Goal: Task Accomplishment & Management: Manage account settings

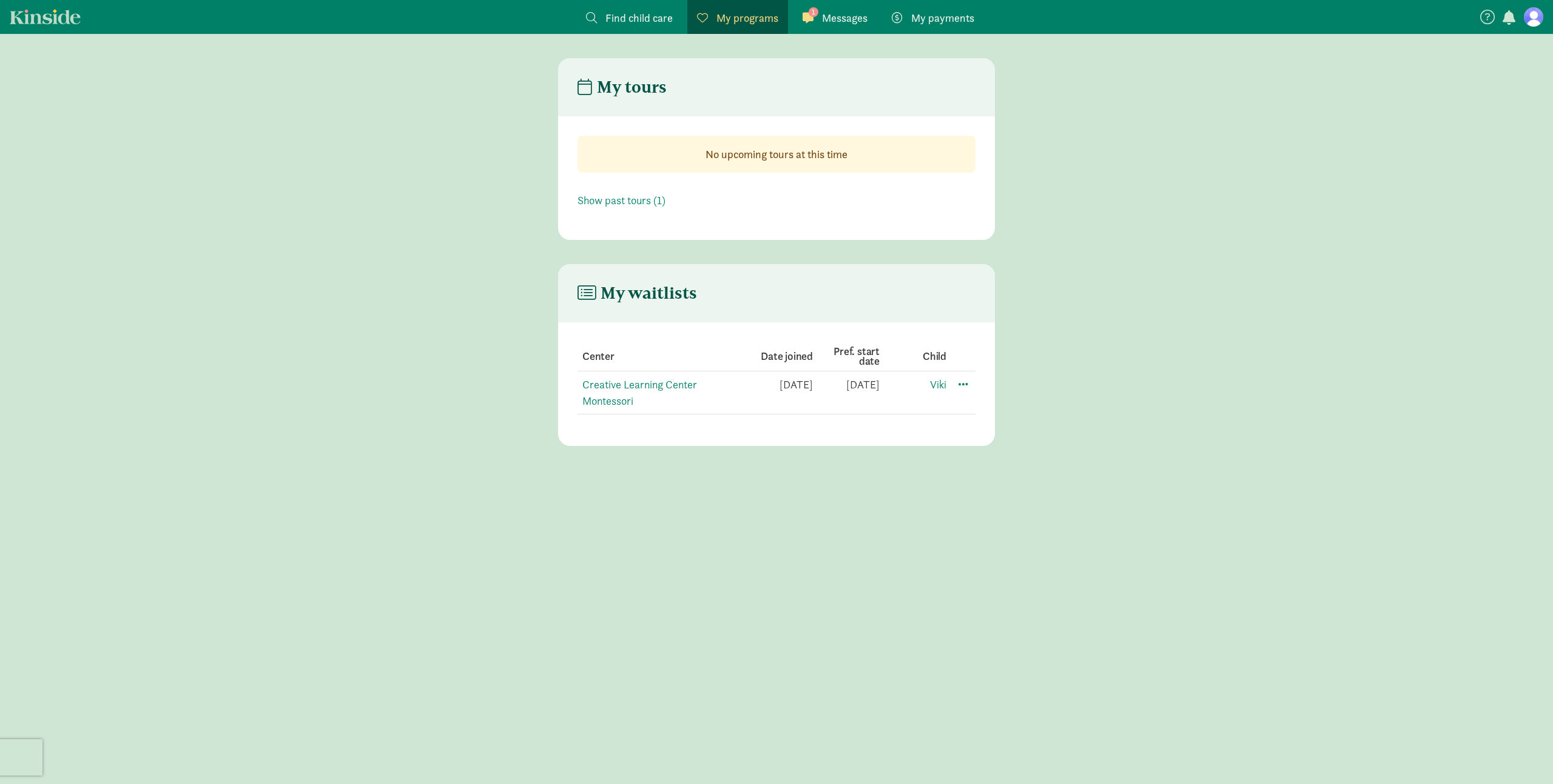
click at [837, 17] on span "Messages" at bounding box center [845, 17] width 46 height 17
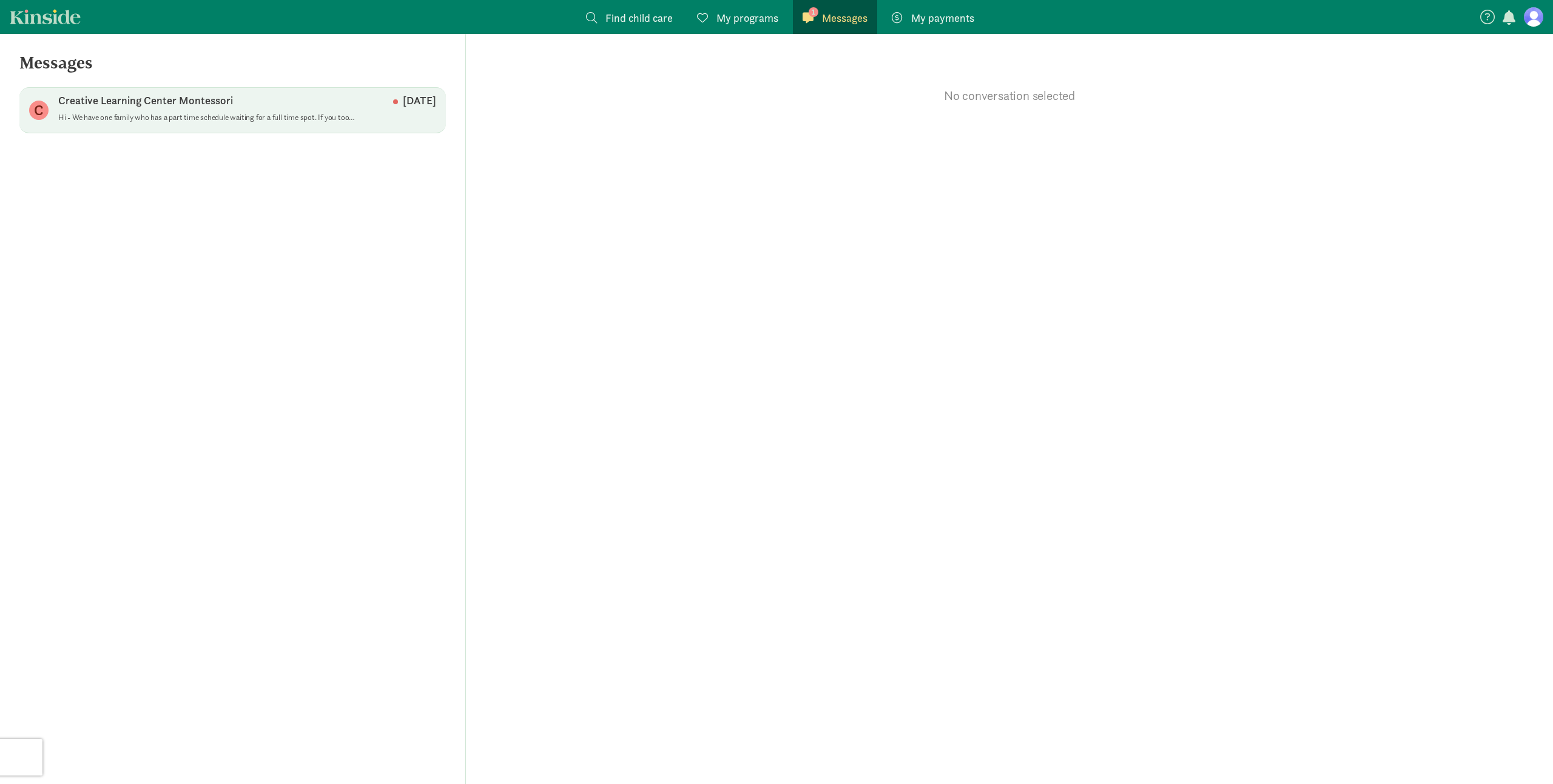
click at [246, 111] on div "Creative Learning Center Montessori [DATE]" at bounding box center [247, 103] width 378 height 20
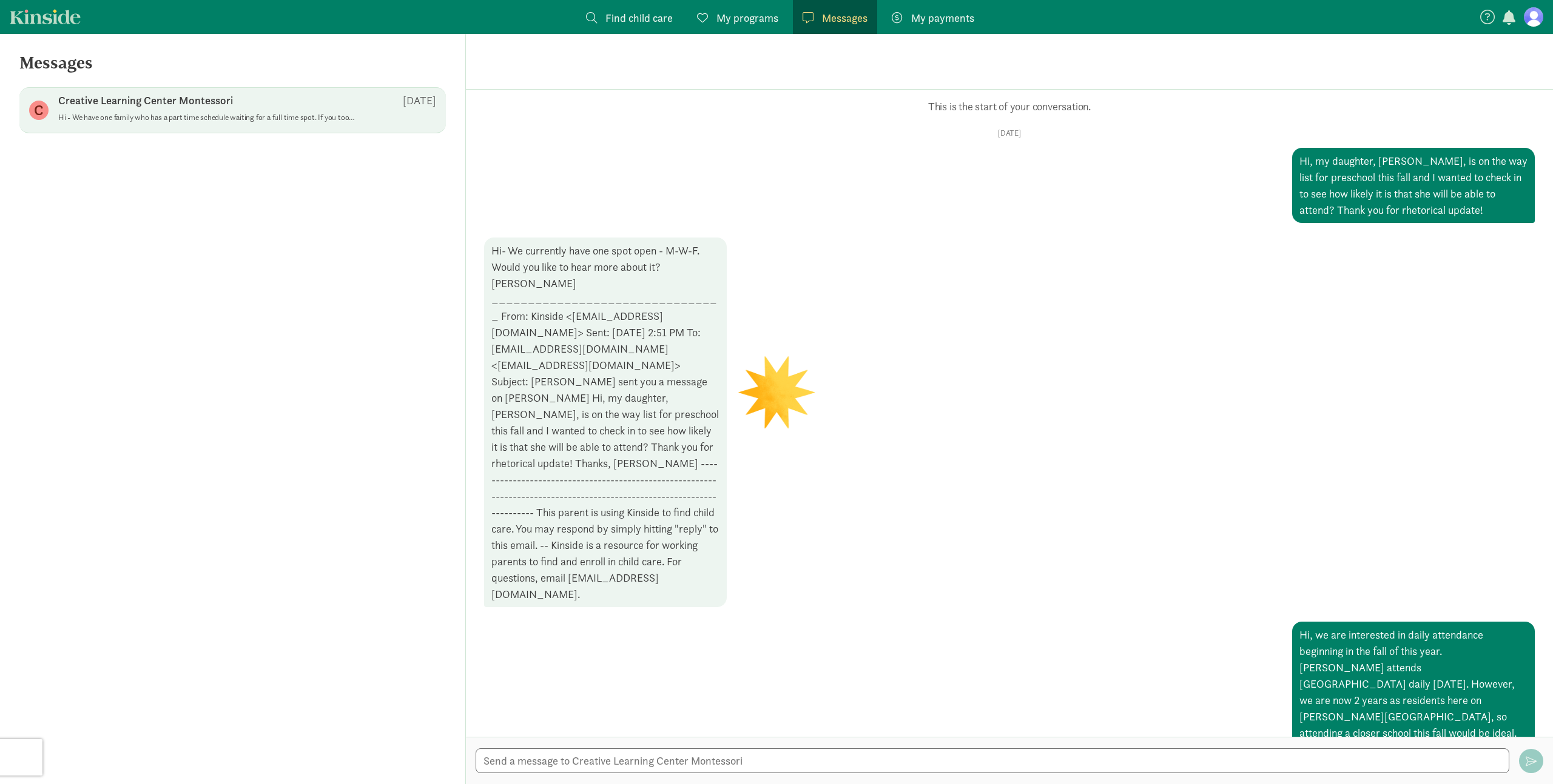
scroll to position [783, 0]
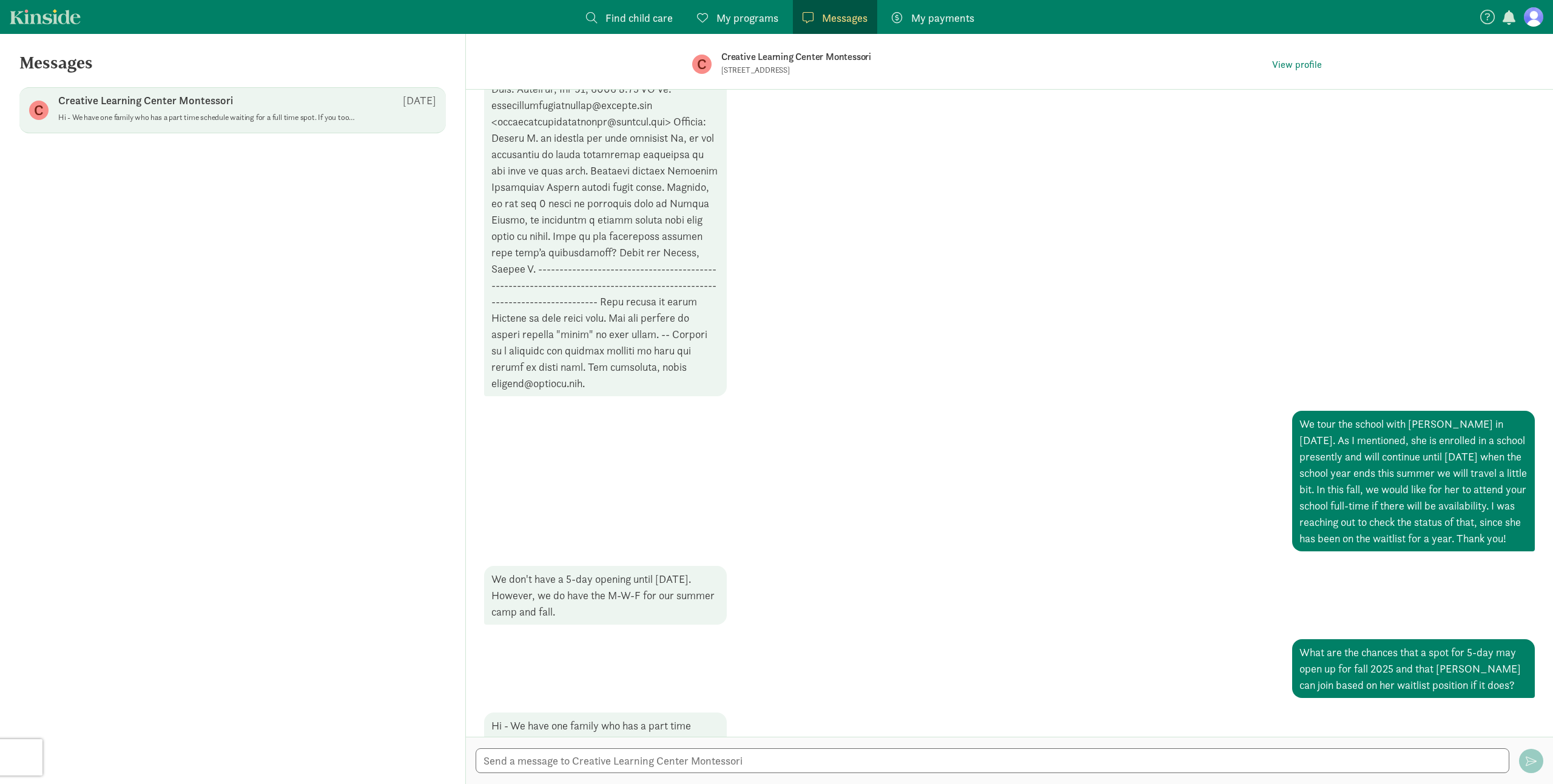
click at [916, 17] on span "My payments" at bounding box center [942, 17] width 63 height 17
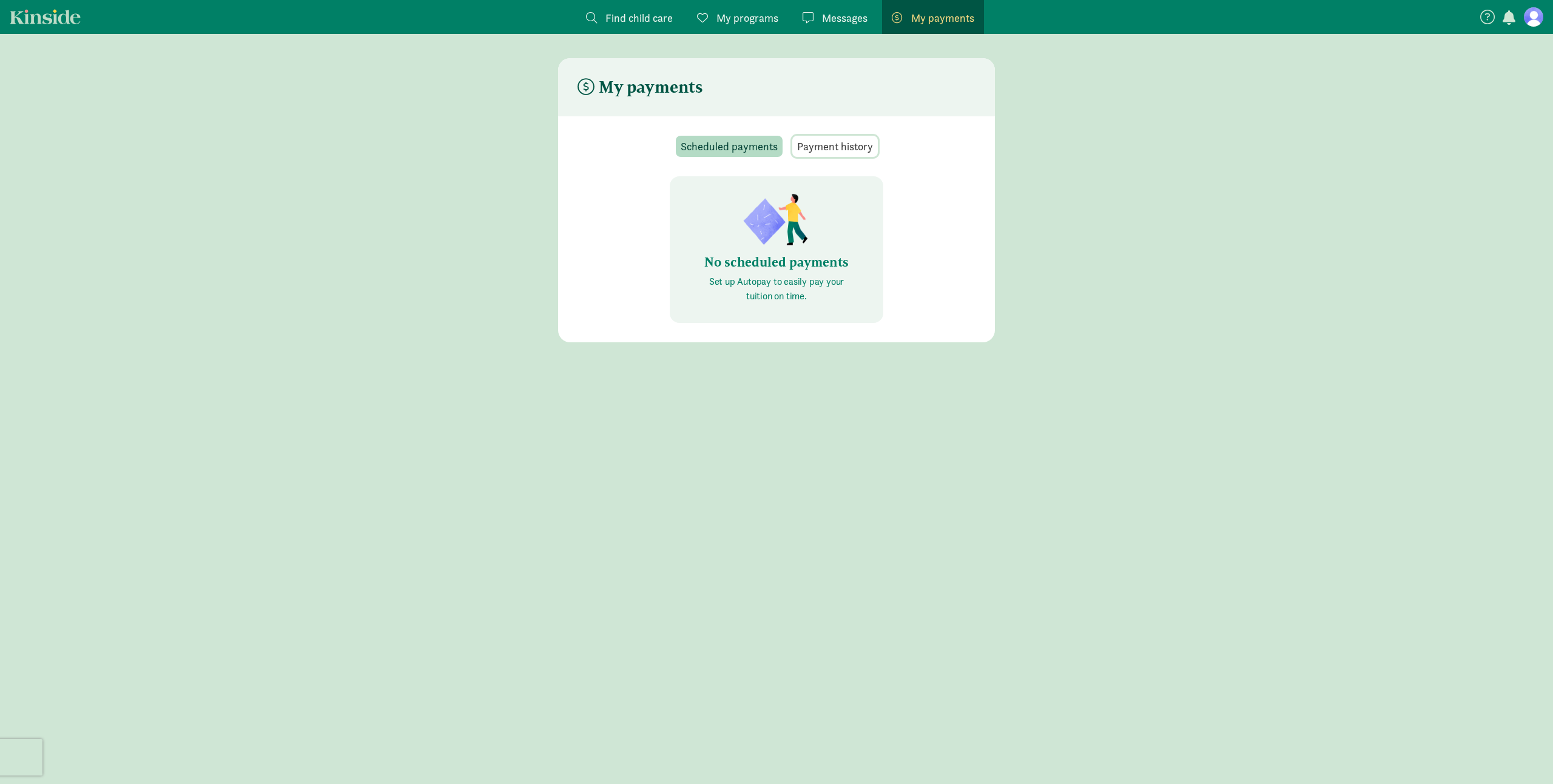
click at [850, 145] on span "Payment history" at bounding box center [834, 146] width 76 height 17
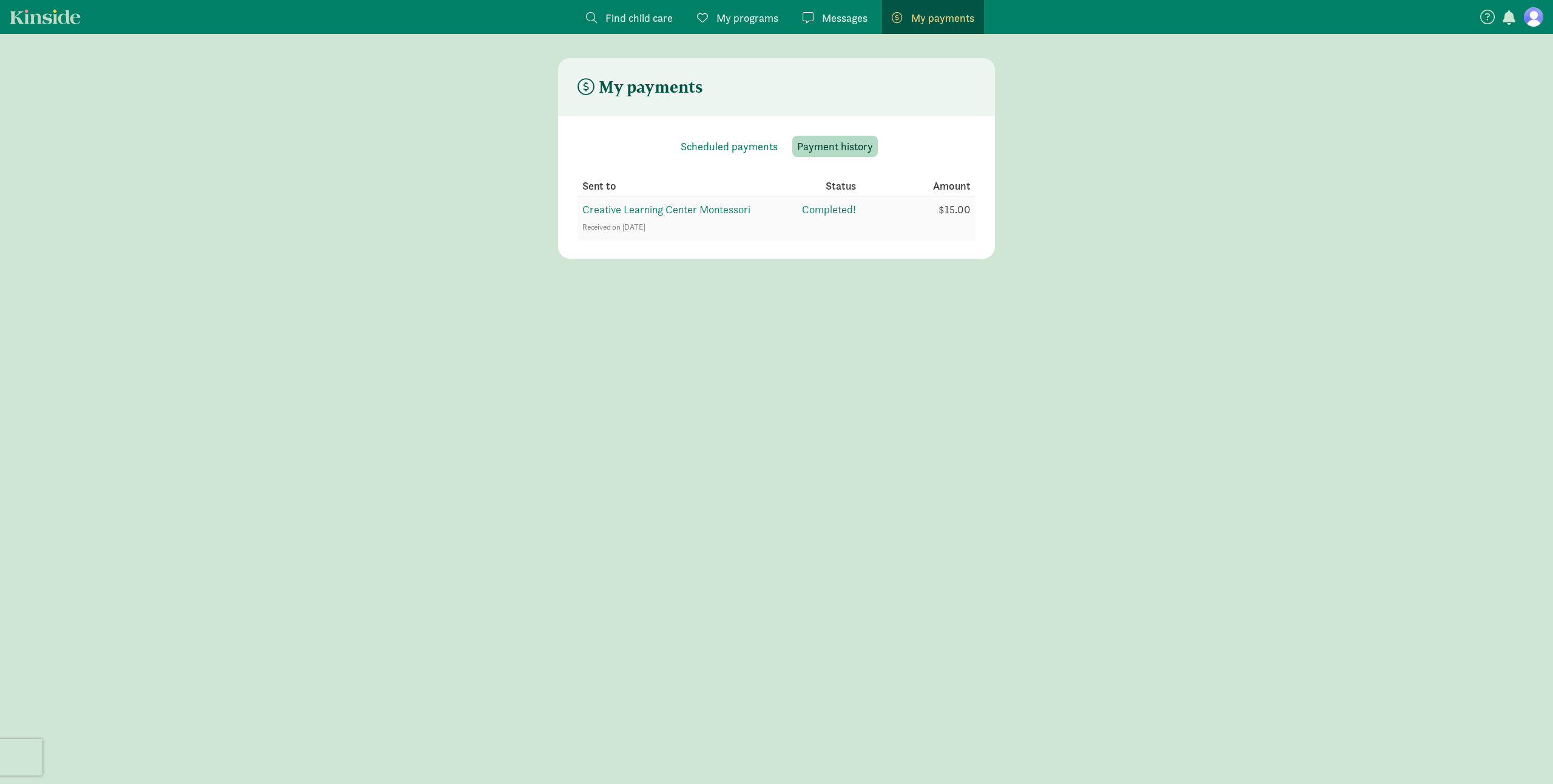
click at [909, 214] on td "$15.00" at bounding box center [915, 217] width 120 height 43
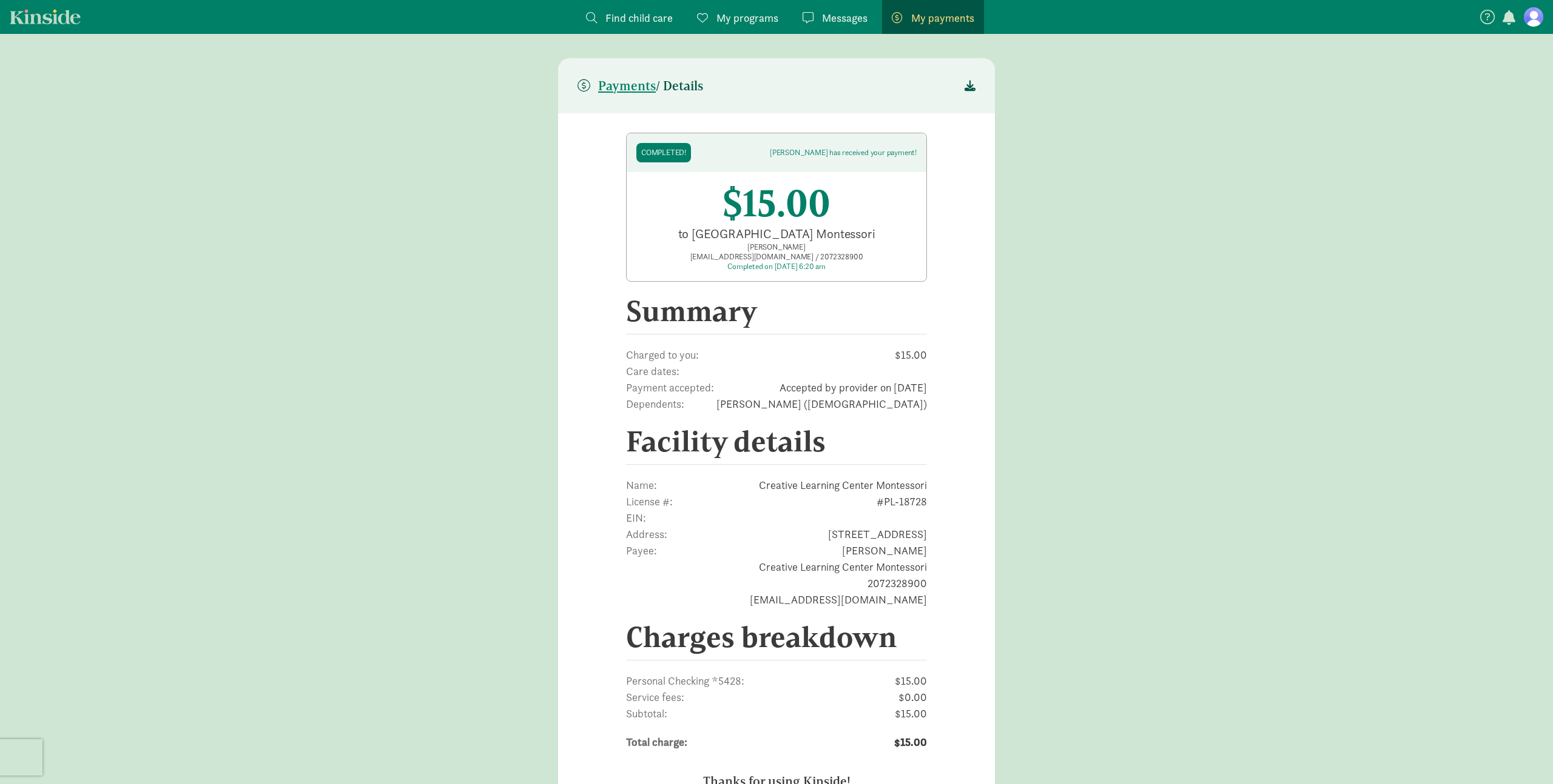
click at [759, 22] on span "My programs" at bounding box center [747, 17] width 62 height 17
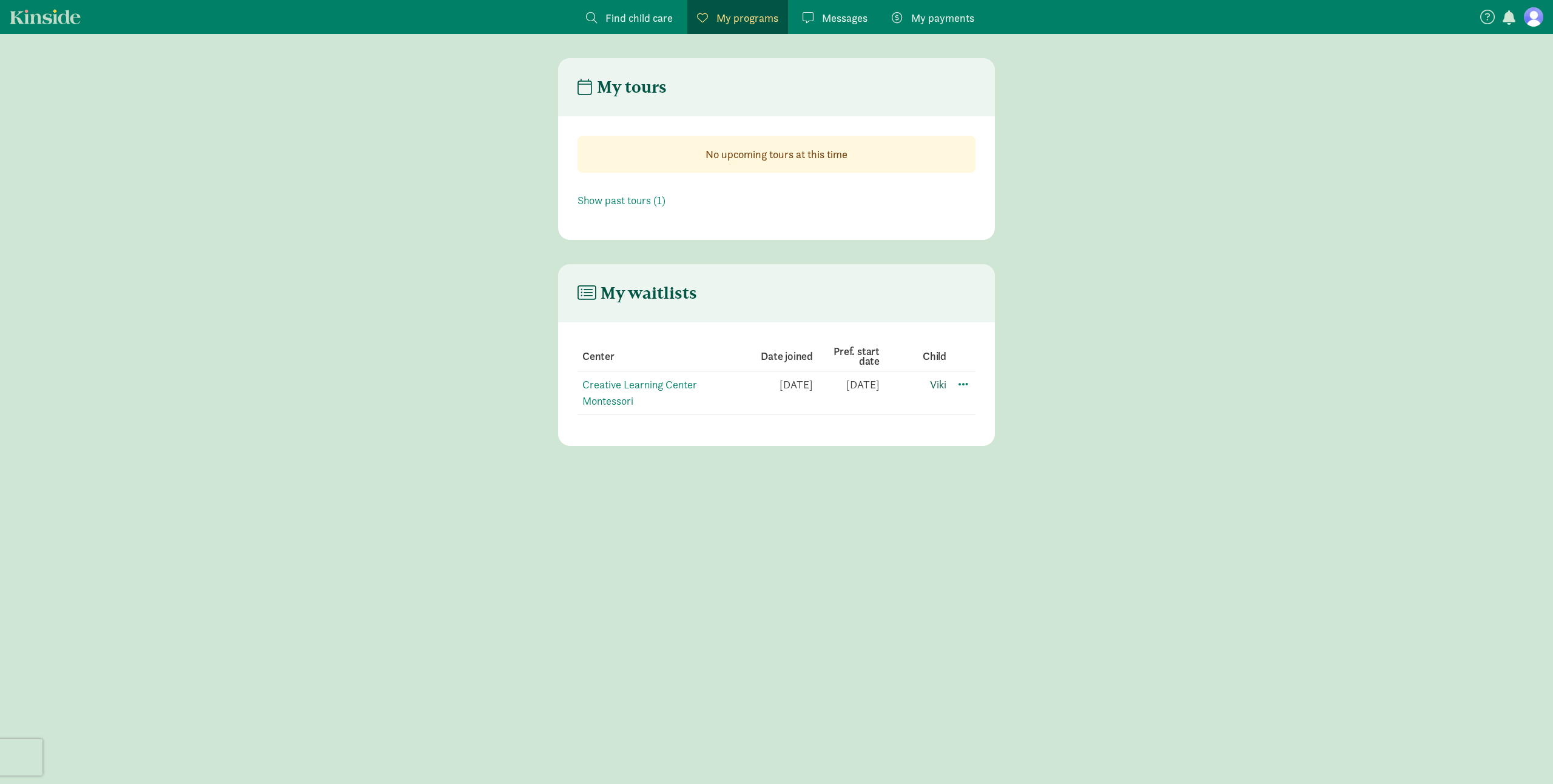
click at [937, 382] on link "Viki" at bounding box center [938, 384] width 17 height 14
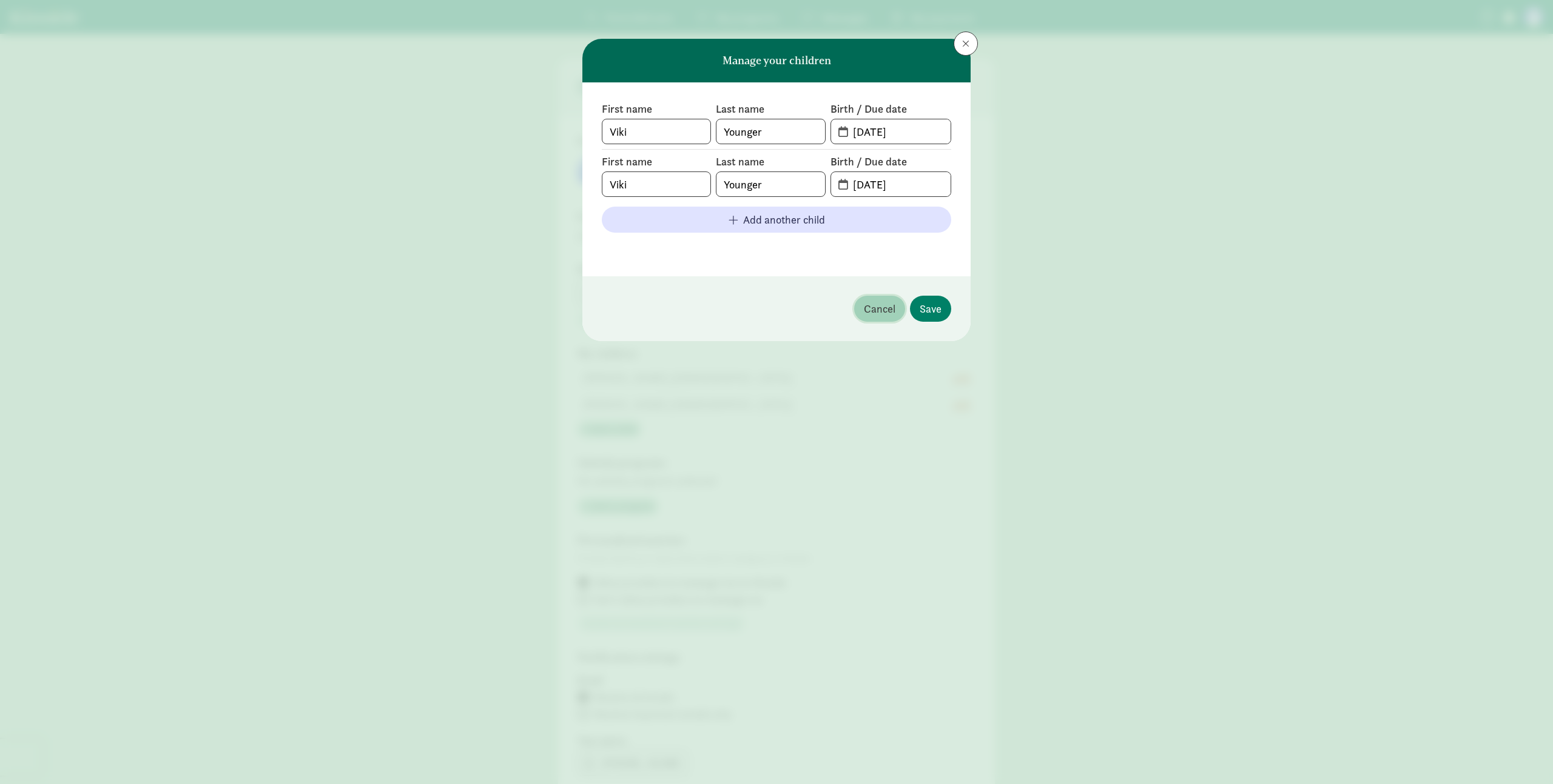
click at [879, 313] on span "Cancel" at bounding box center [879, 308] width 32 height 17
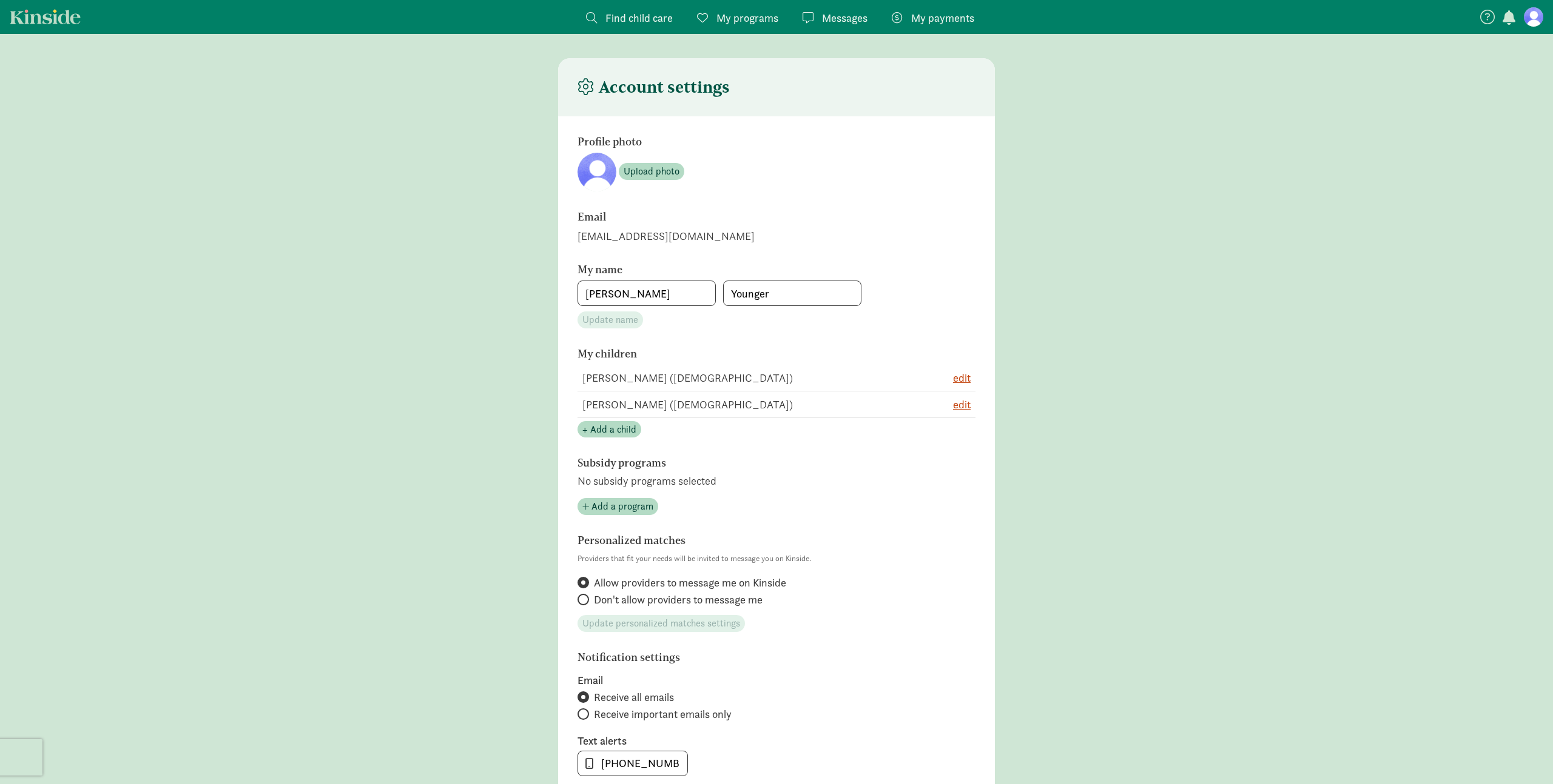
click at [936, 14] on span "My payments" at bounding box center [942, 17] width 63 height 17
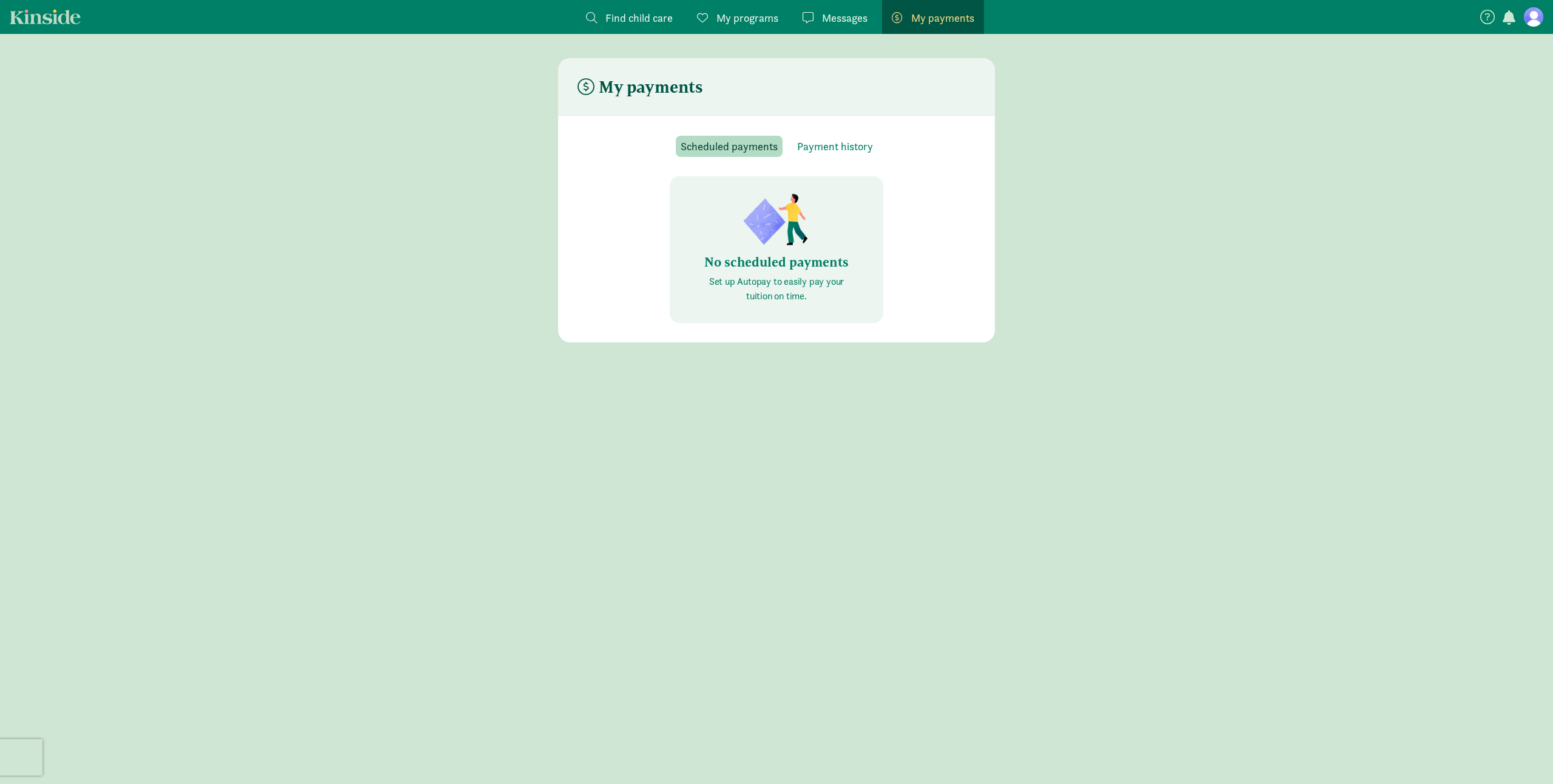
click at [840, 13] on span "Messages" at bounding box center [845, 17] width 46 height 17
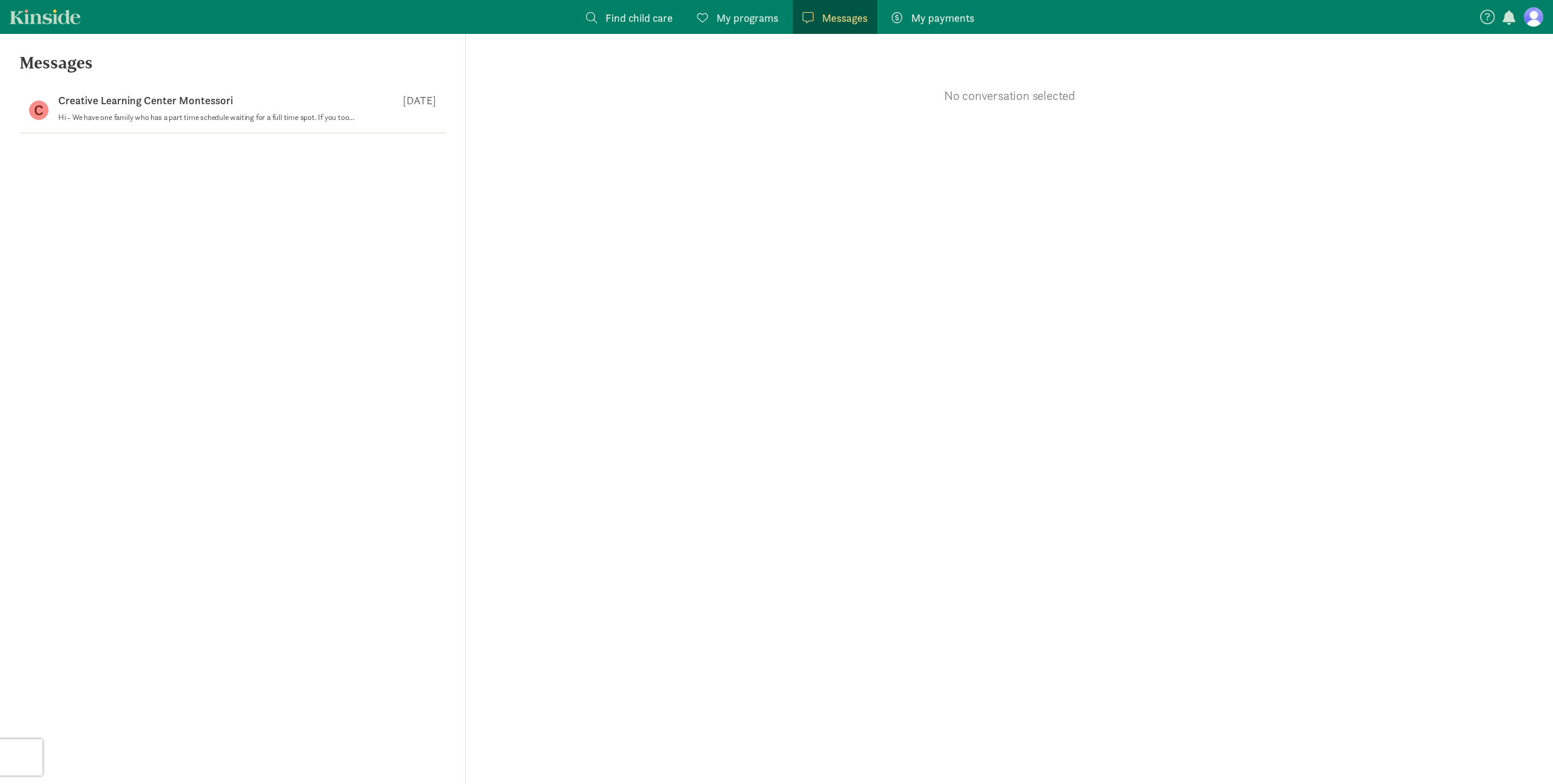
click at [753, 18] on span "My programs" at bounding box center [747, 17] width 62 height 17
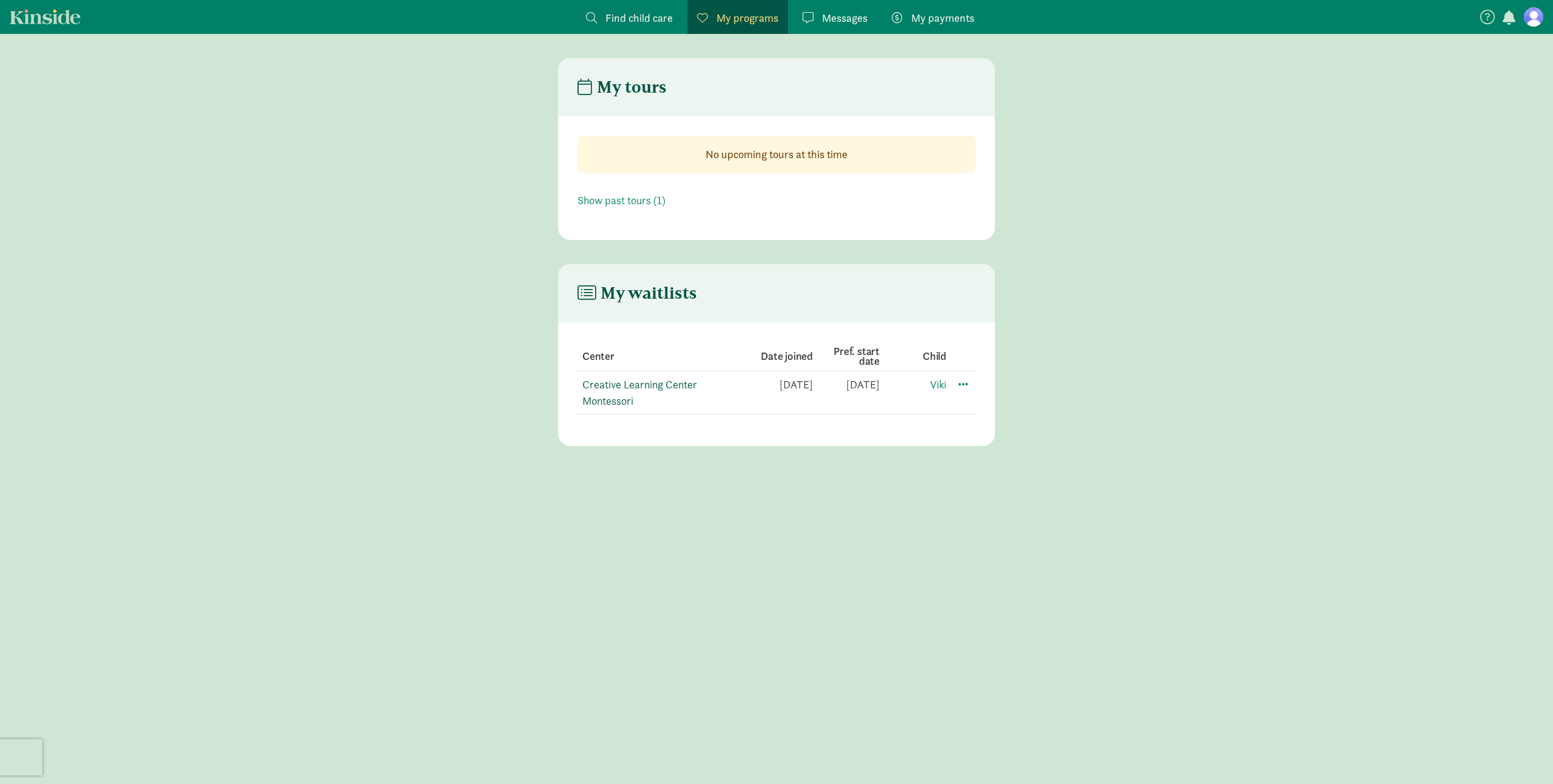
click at [642, 384] on link "Creative Learning Center Montessori" at bounding box center [640, 393] width 114 height 30
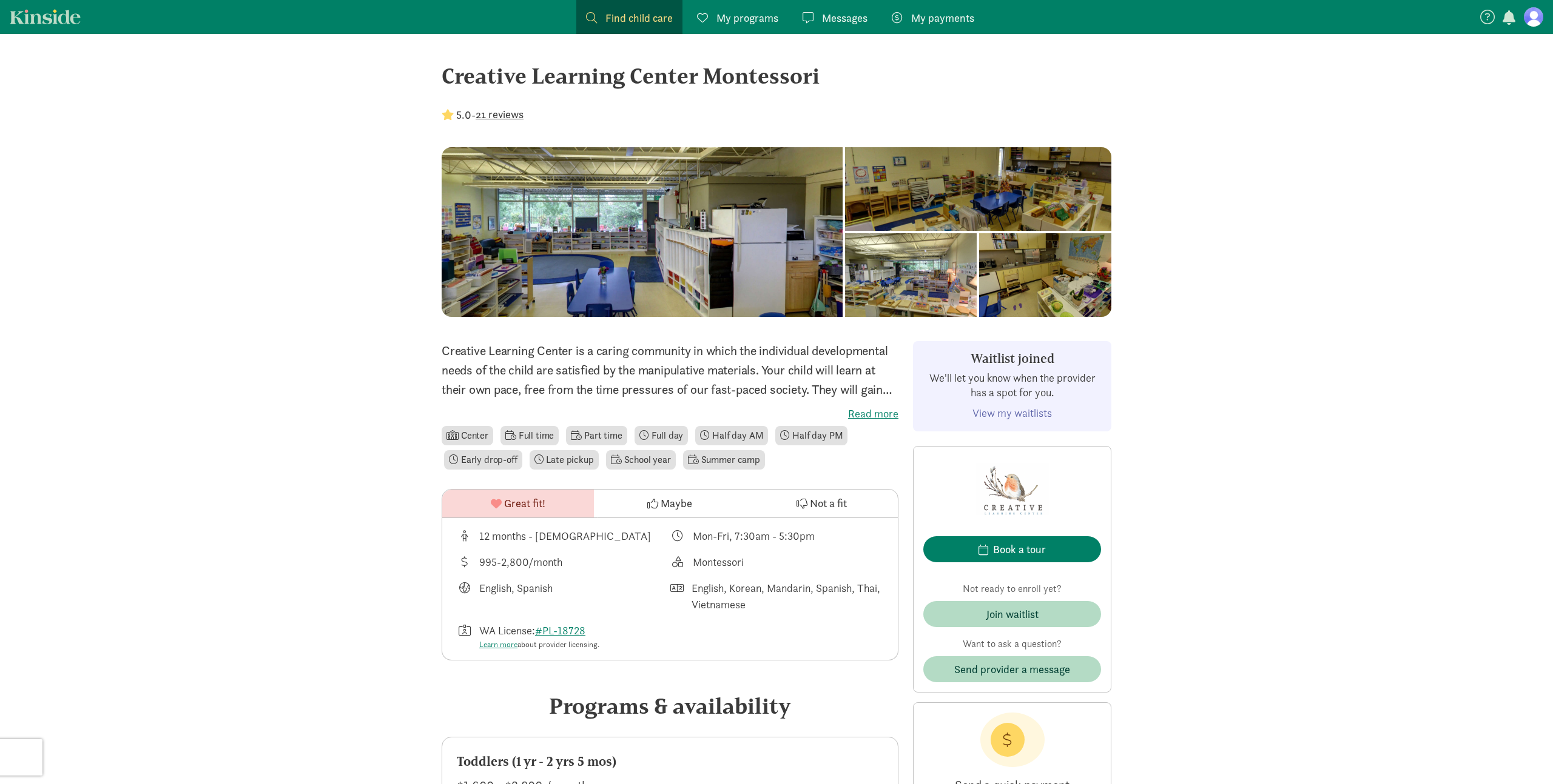
scroll to position [6, 0]
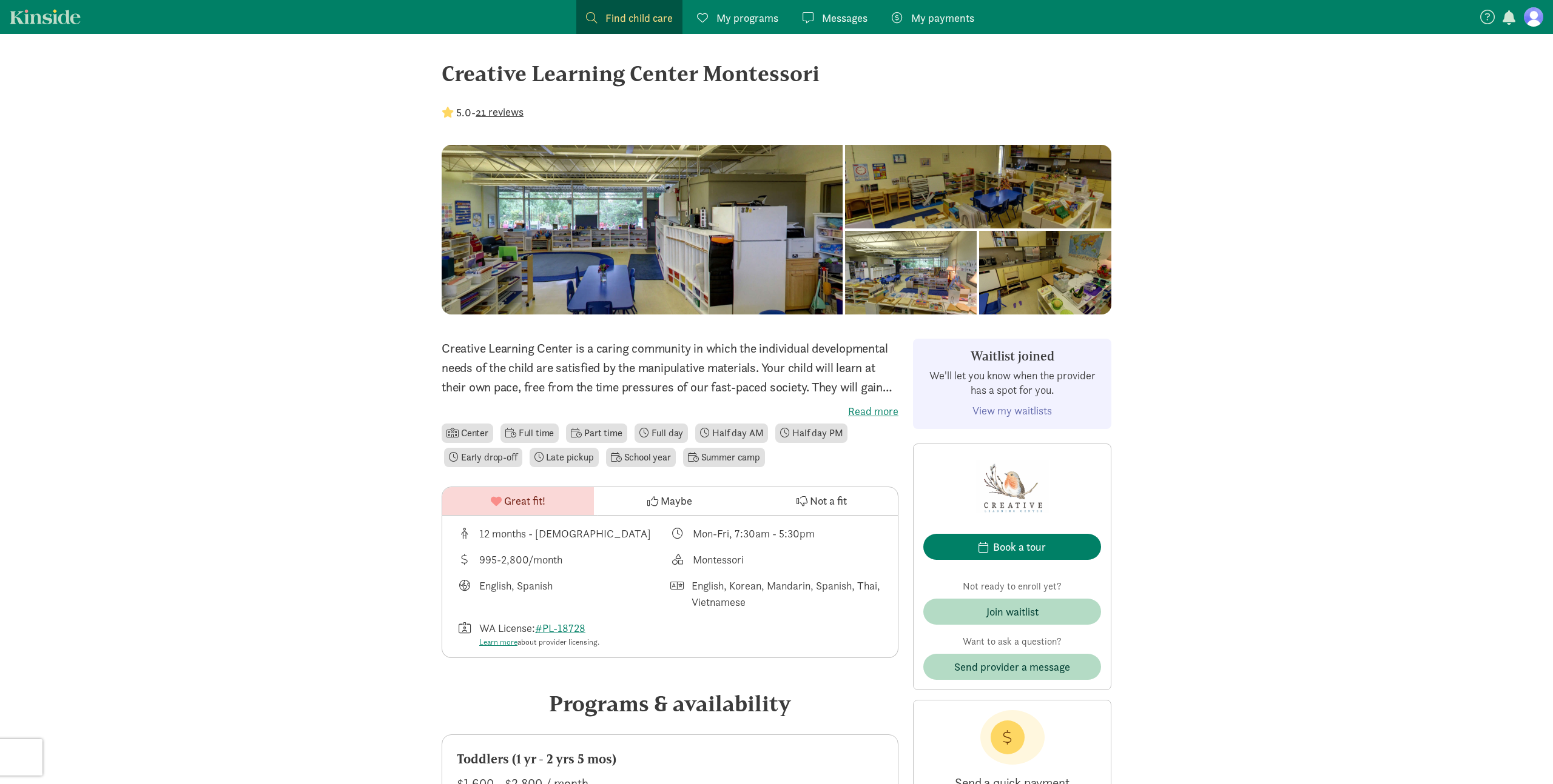
click at [1017, 409] on link "View my waitlists" at bounding box center [1012, 410] width 80 height 14
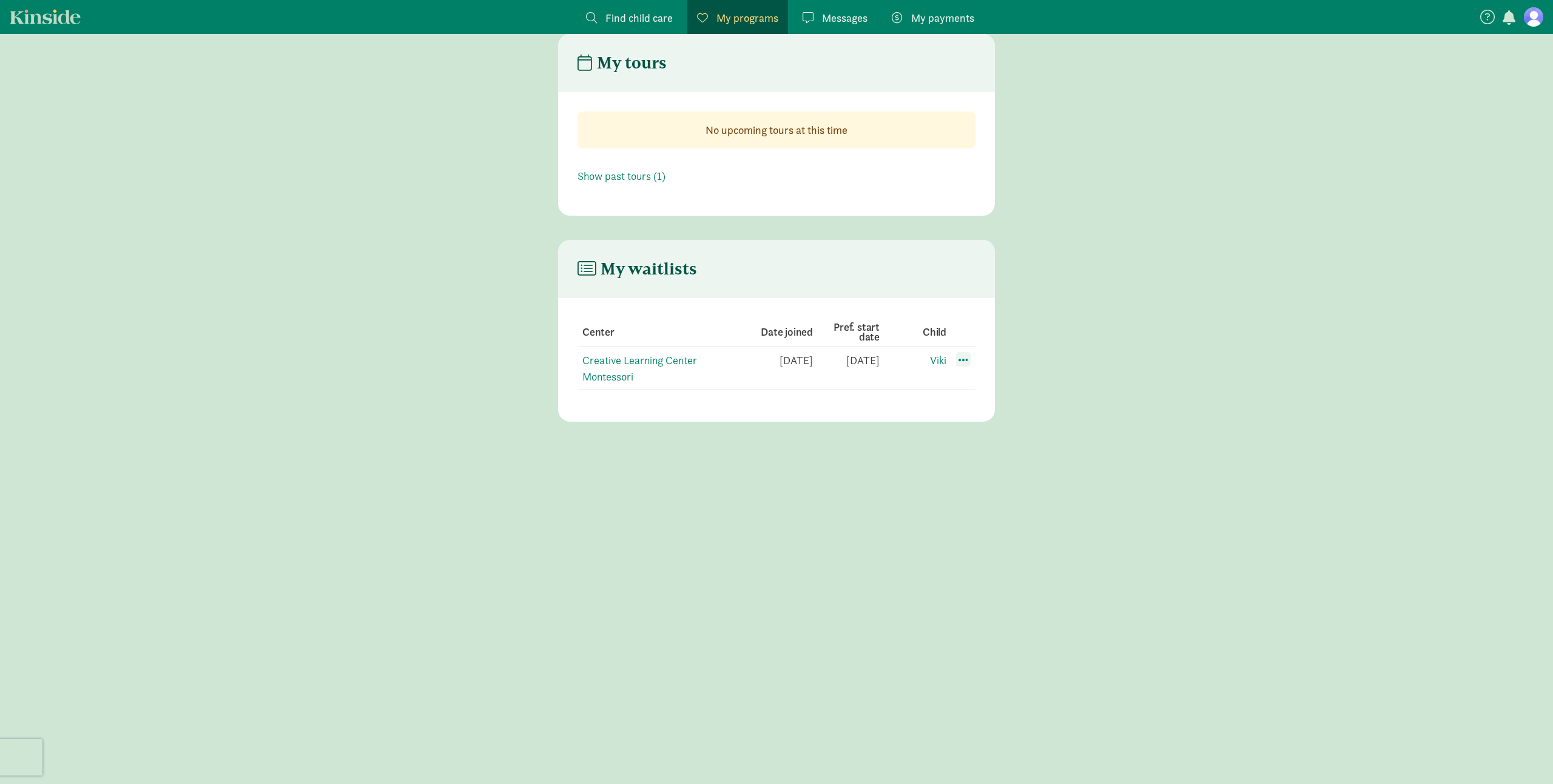
click at [961, 363] on span at bounding box center [963, 359] width 14 height 14
click at [971, 383] on div "Edit preferences" at bounding box center [1005, 387] width 109 height 26
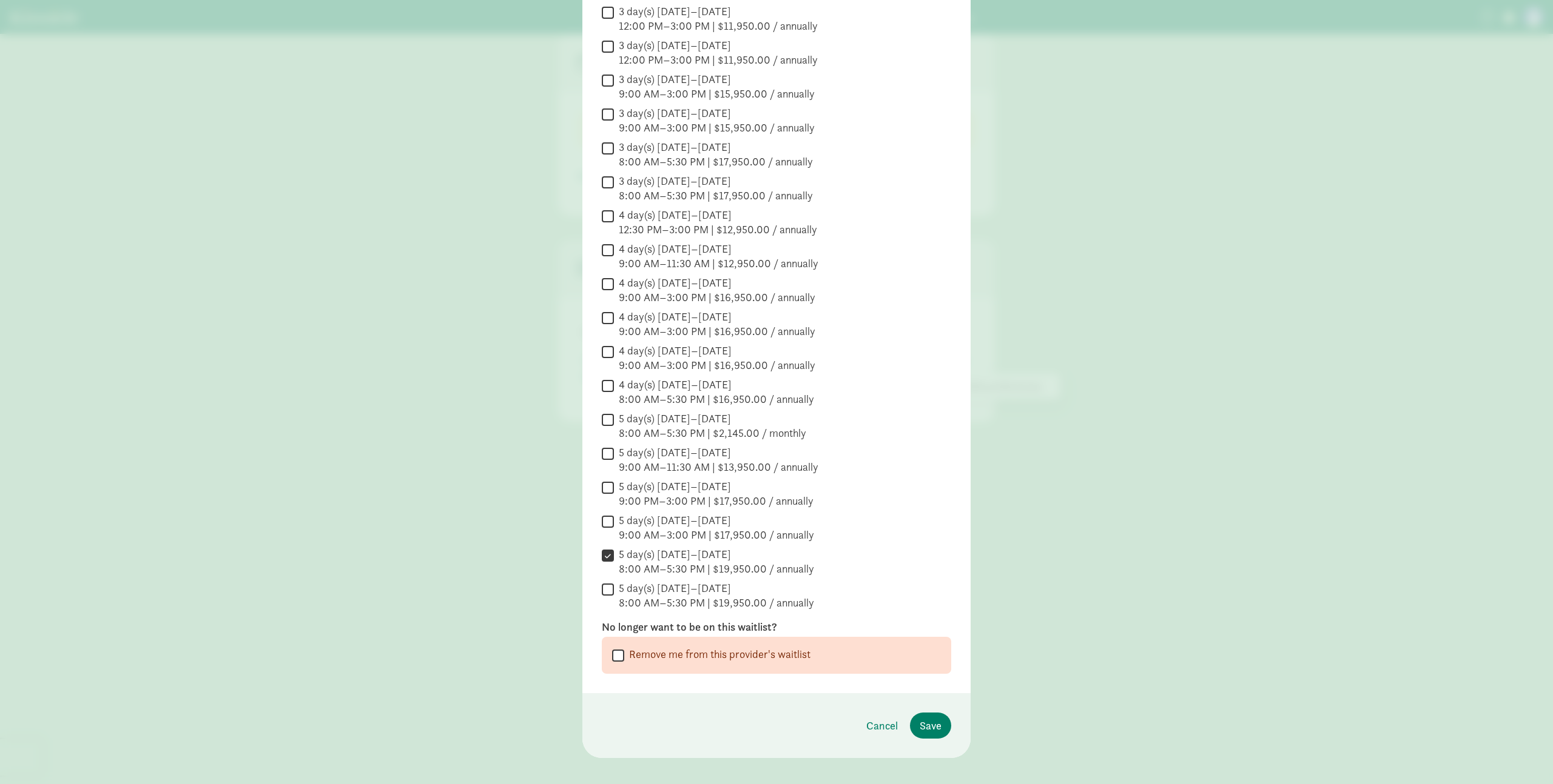
scroll to position [421, 0]
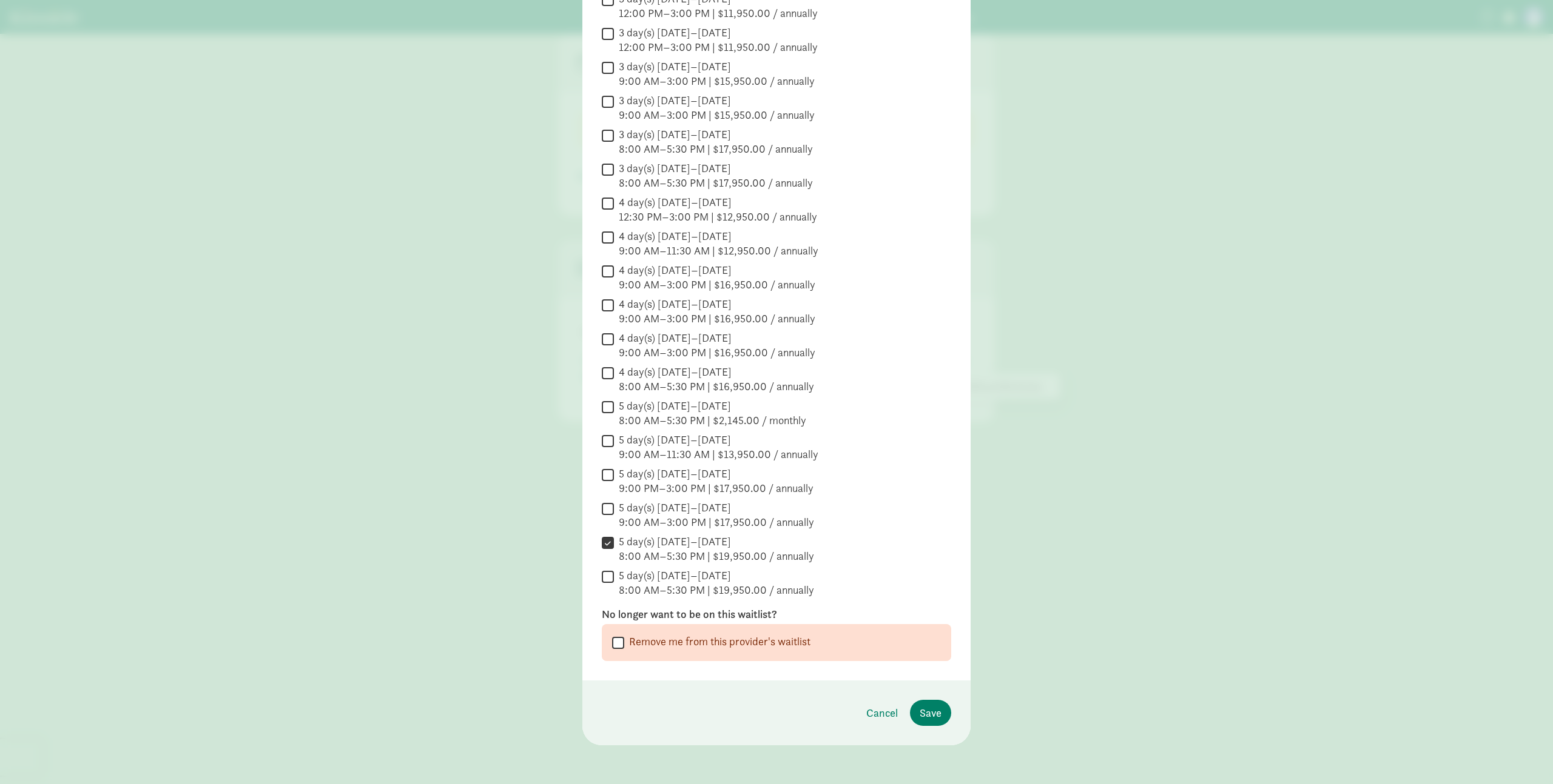
click at [622, 644] on input "Remove me from this provider's waitlist" at bounding box center [618, 643] width 12 height 17
checkbox input "true"
click at [908, 714] on span "Remove me from the waitlist" at bounding box center [876, 713] width 132 height 17
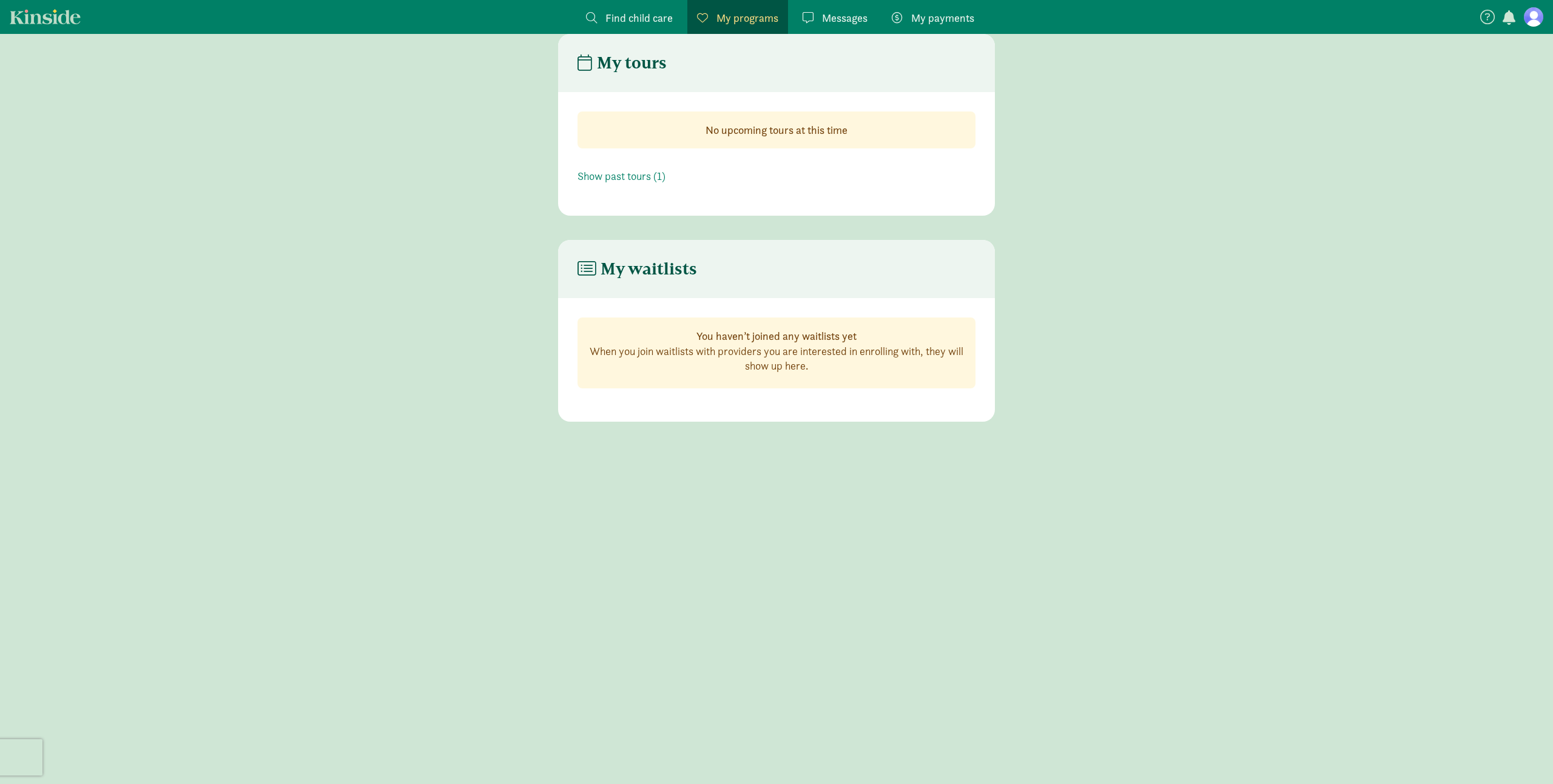
click at [1527, 24] on figure at bounding box center [1533, 17] width 20 height 20
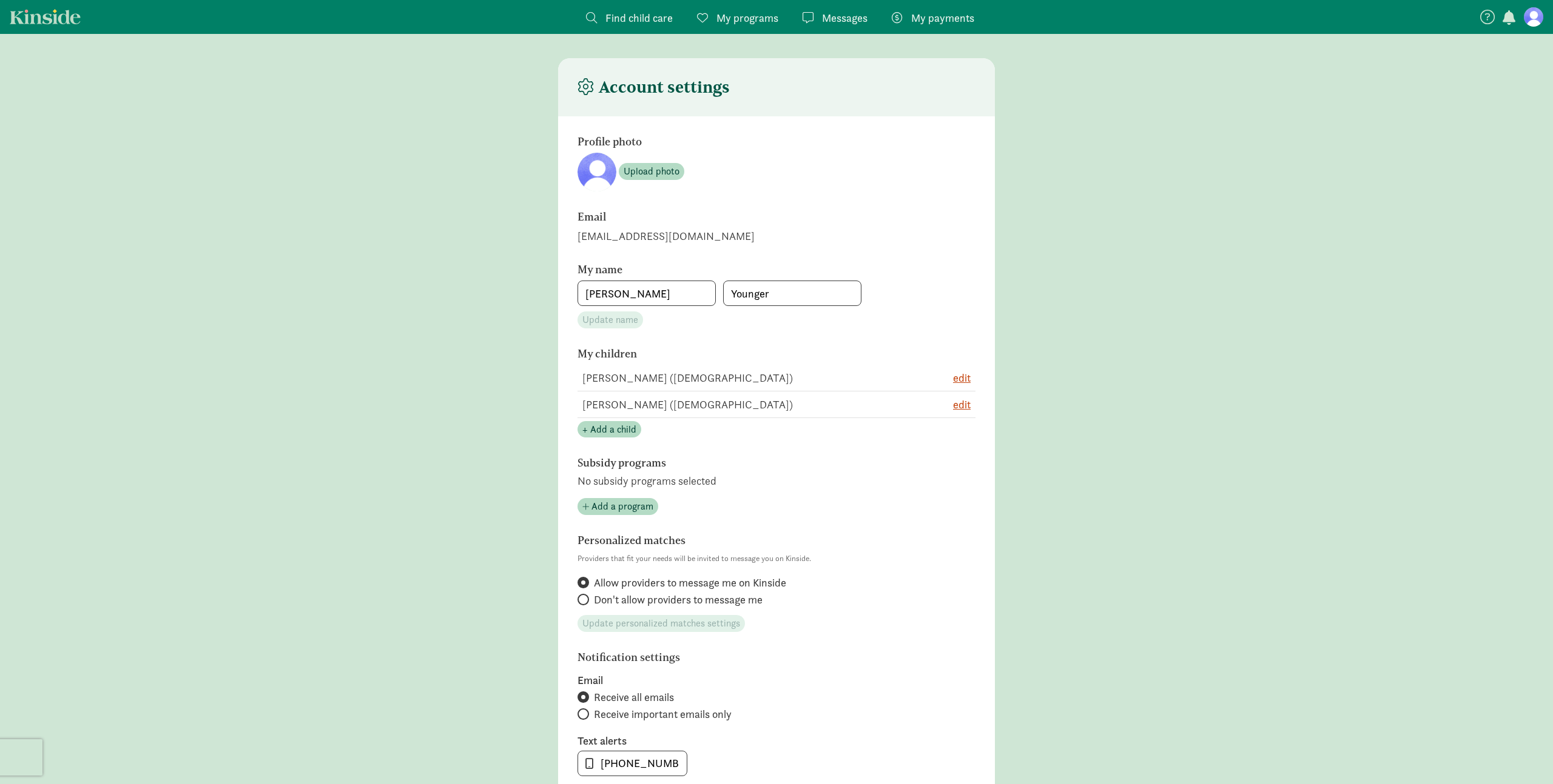
click at [942, 18] on span "My payments" at bounding box center [942, 17] width 63 height 17
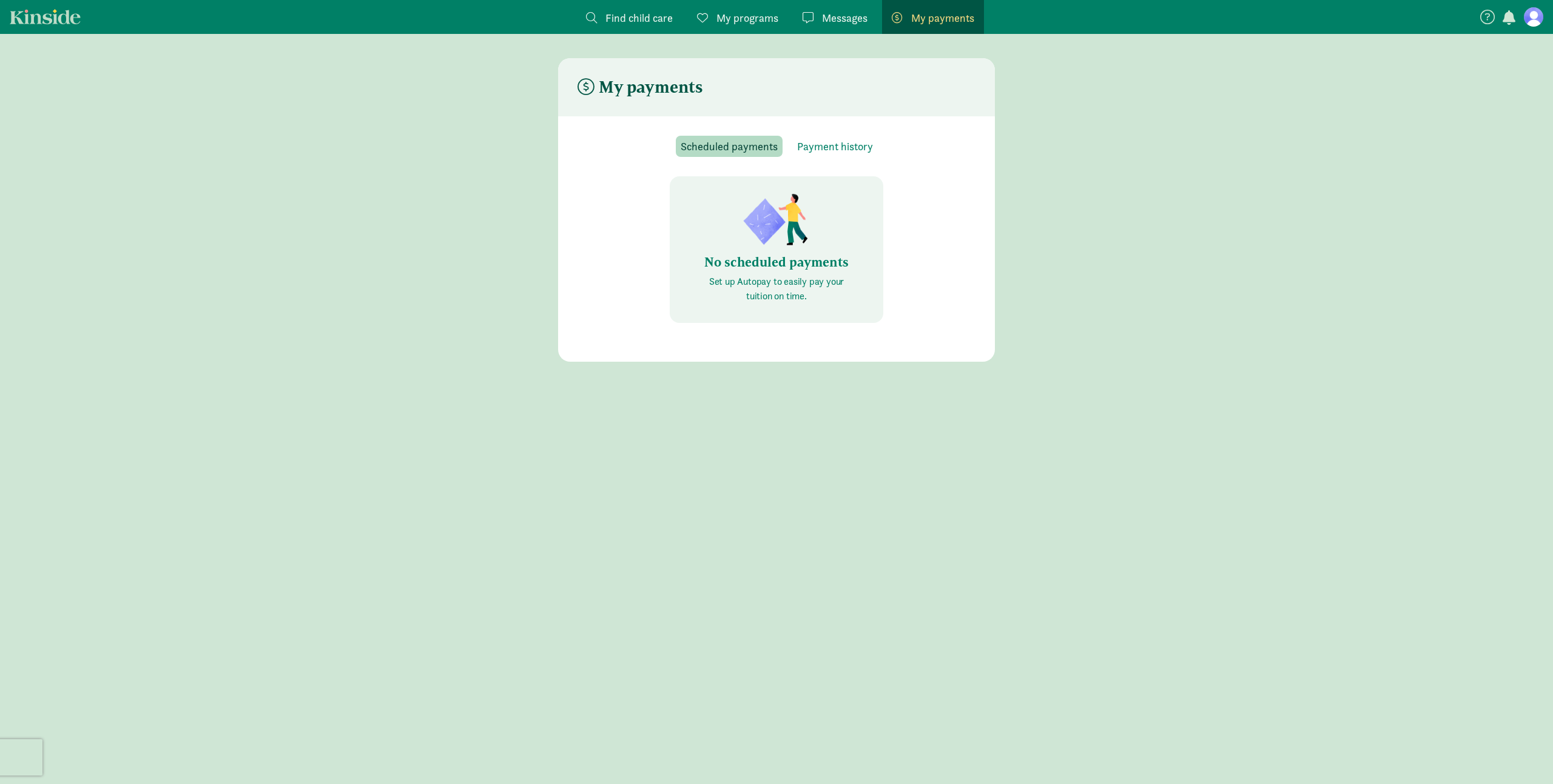
click at [823, 17] on span "Messages" at bounding box center [845, 17] width 46 height 17
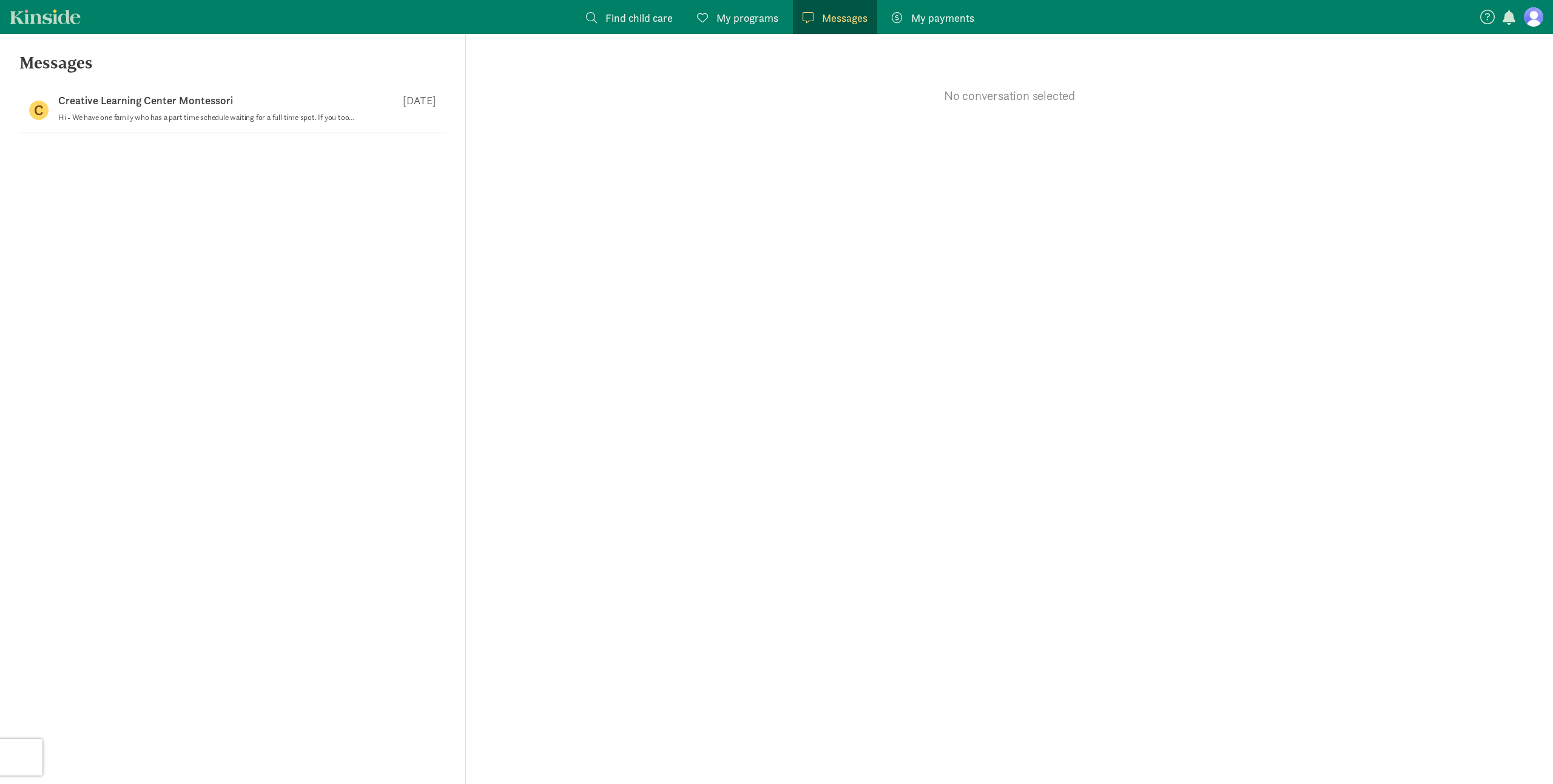
click at [728, 24] on span "My programs" at bounding box center [747, 17] width 62 height 17
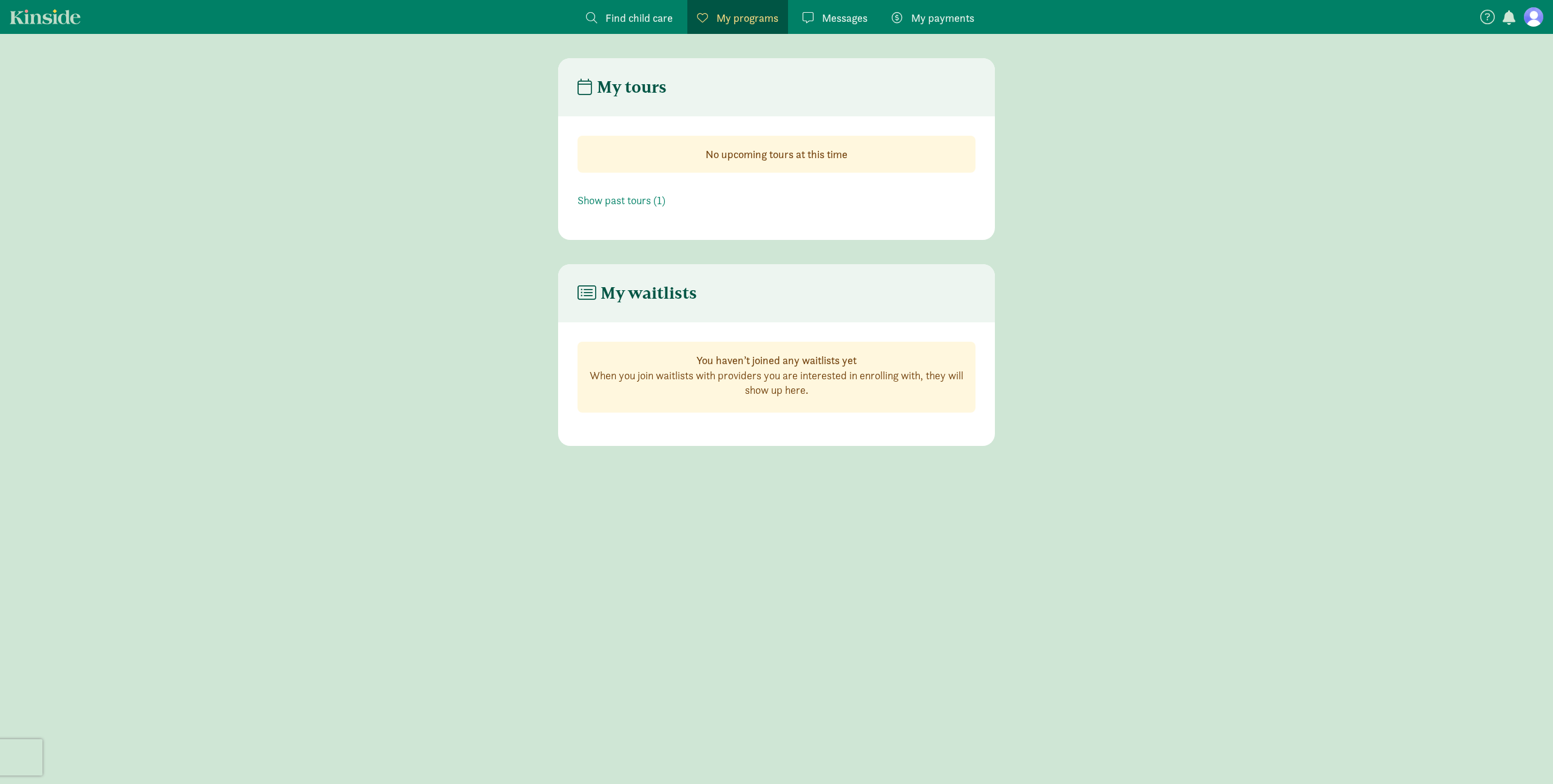
click at [629, 22] on span "Find child care" at bounding box center [639, 17] width 67 height 17
click at [629, 17] on span "Find child care" at bounding box center [639, 17] width 67 height 17
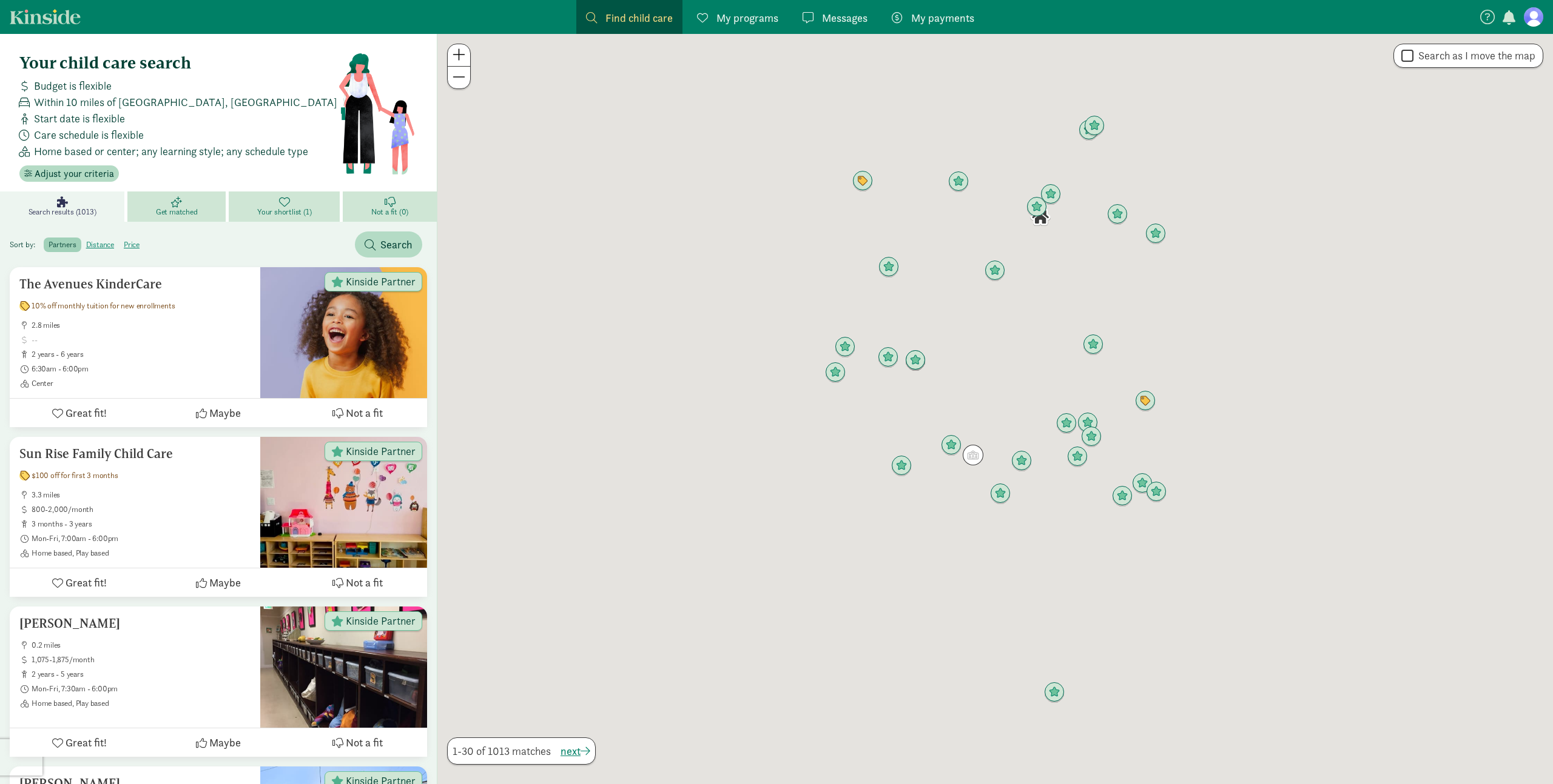
click at [1531, 20] on figure at bounding box center [1533, 17] width 20 height 20
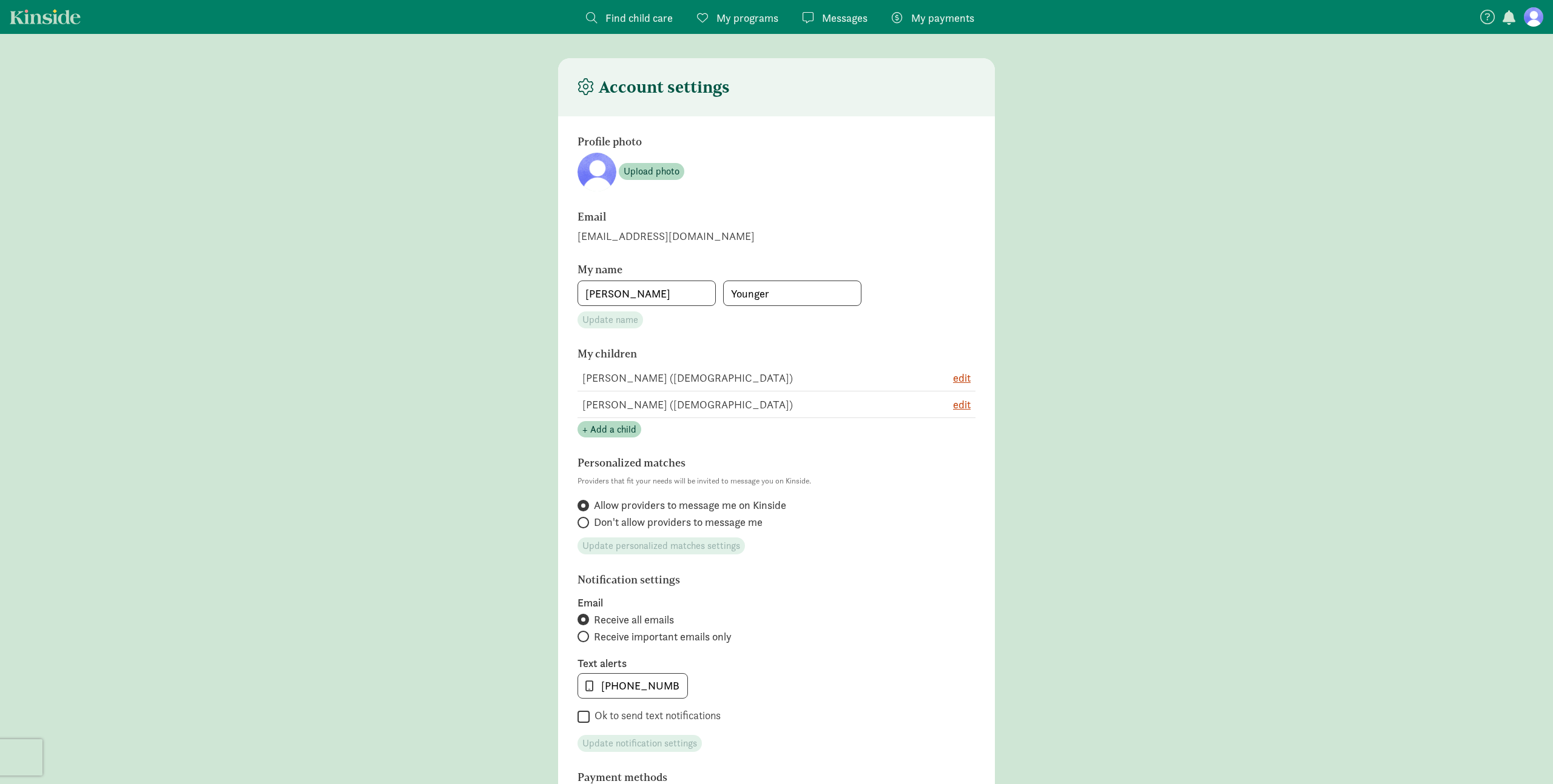
click at [1531, 20] on figure at bounding box center [1533, 17] width 20 height 20
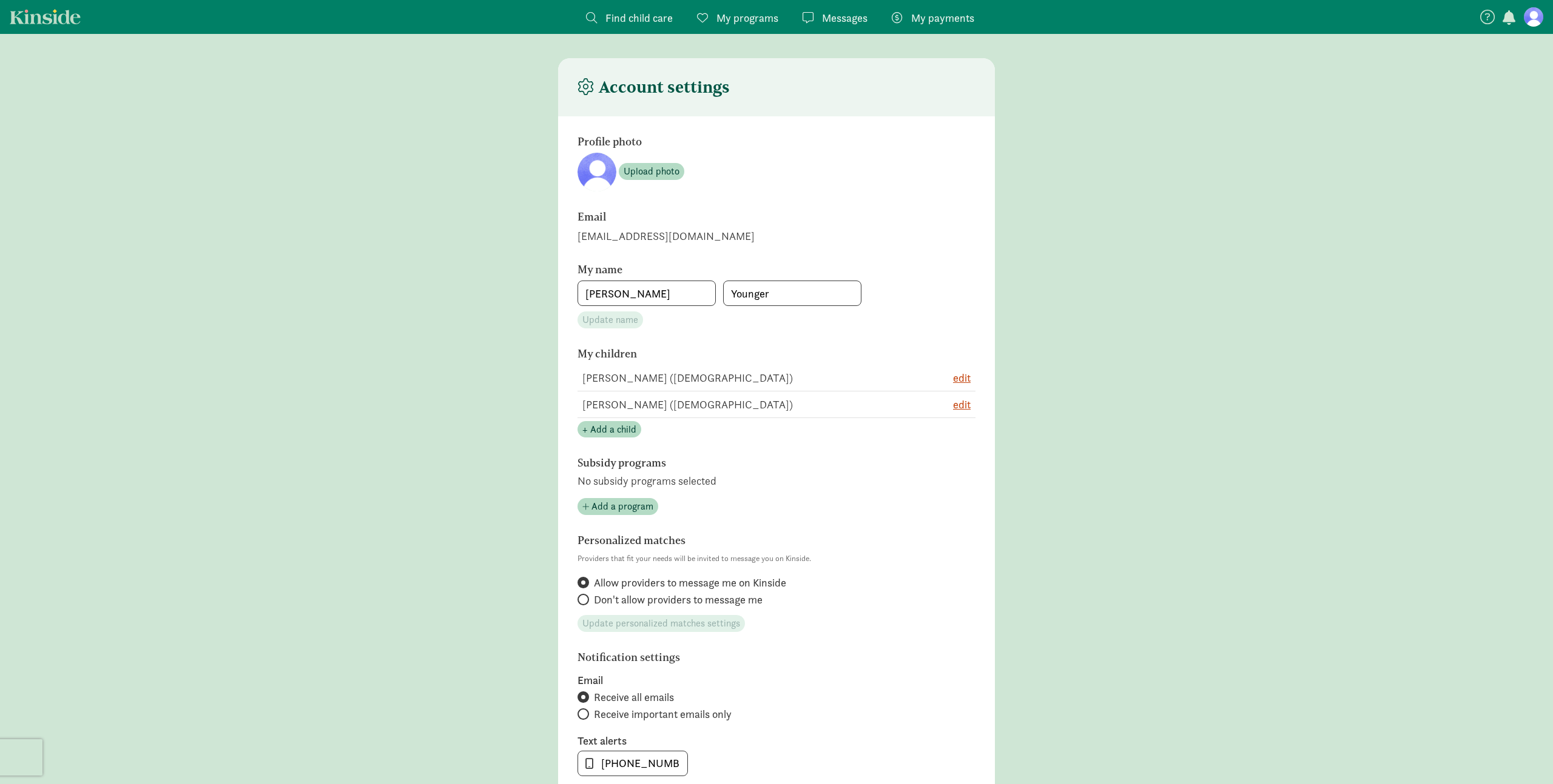
click at [1531, 20] on figure at bounding box center [1533, 17] width 20 height 20
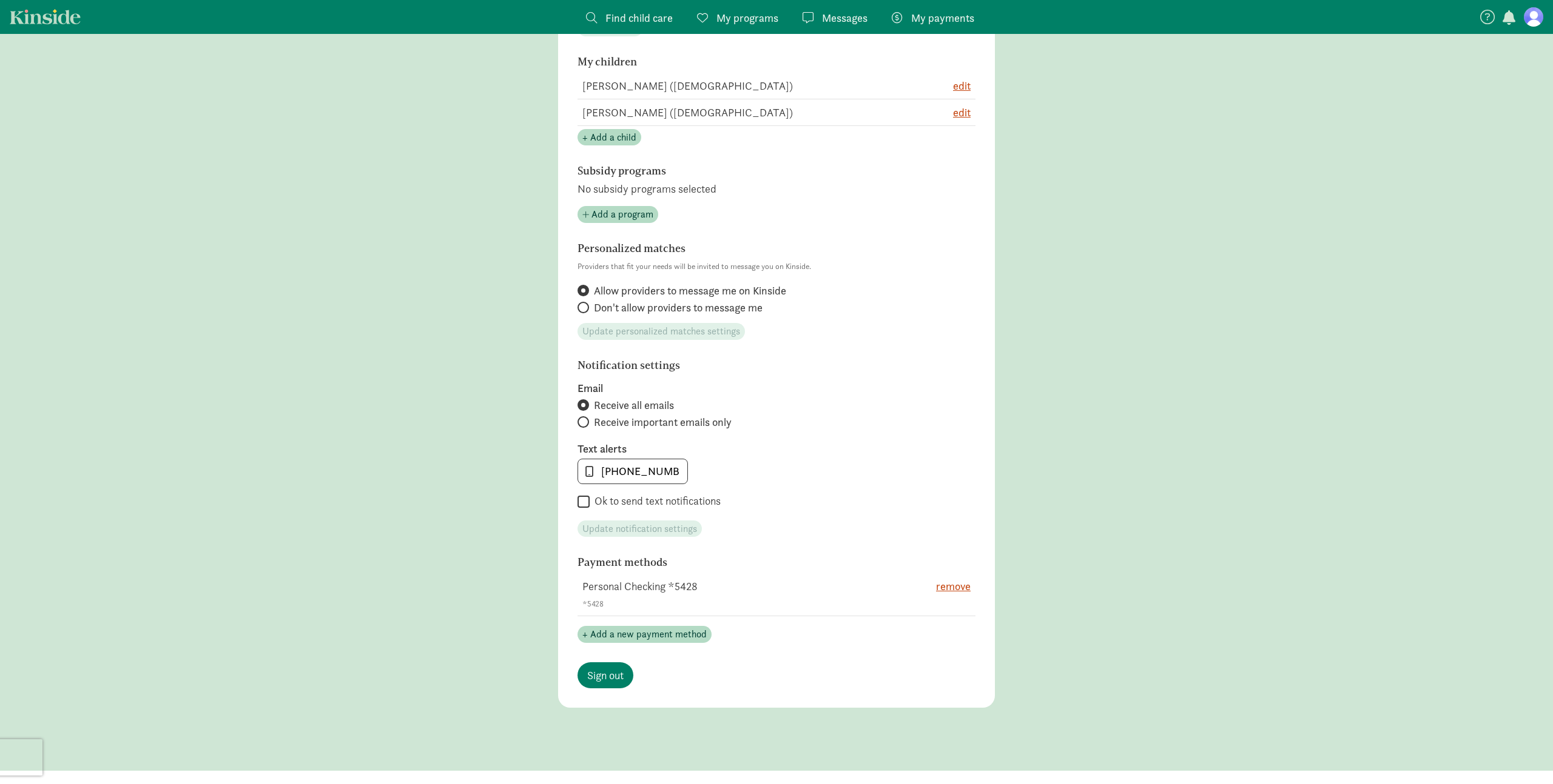
scroll to position [352, 0]
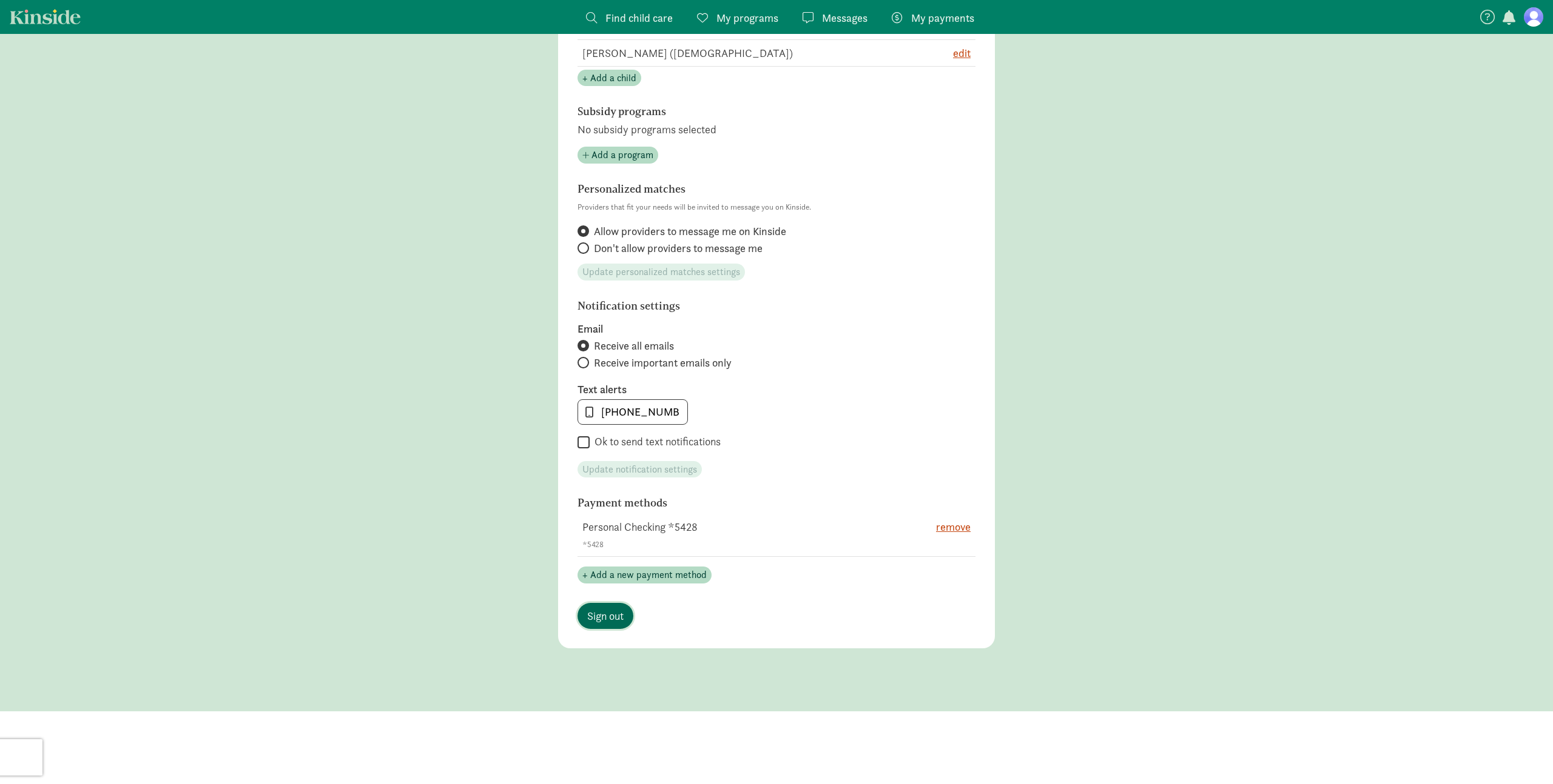
click at [600, 617] on span "Sign out" at bounding box center [606, 616] width 36 height 17
